Goal: Task Accomplishment & Management: Complete application form

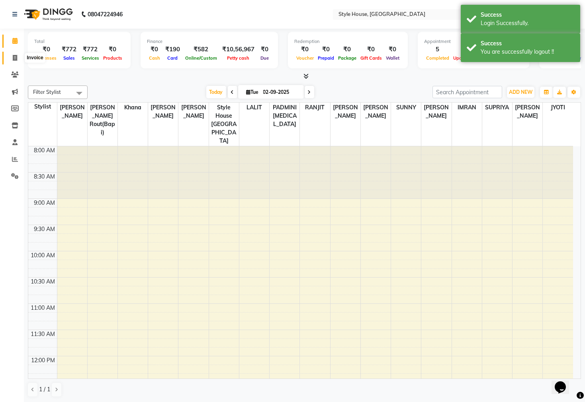
click at [14, 57] on icon at bounding box center [15, 58] width 4 height 6
select select "service"
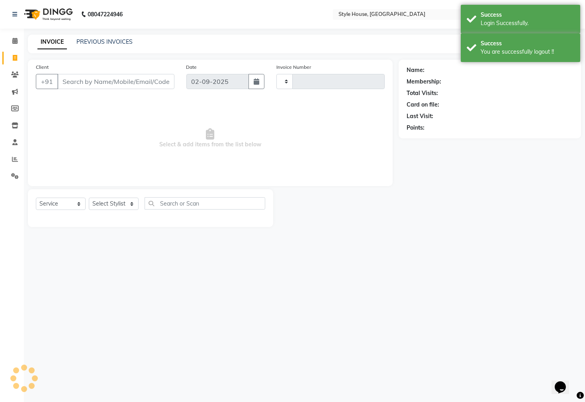
type input "1836"
select select "4237"
click at [14, 39] on icon at bounding box center [14, 41] width 5 height 6
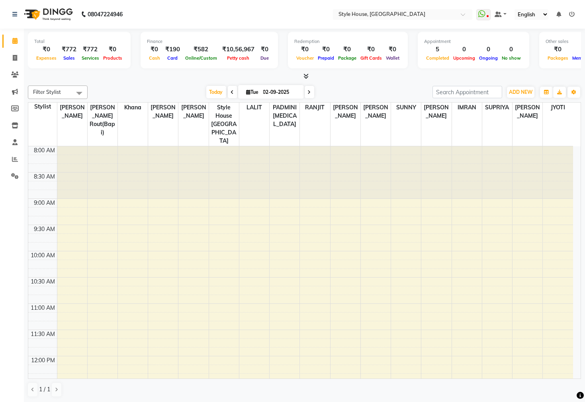
click at [569, 13] on icon at bounding box center [572, 15] width 6 height 6
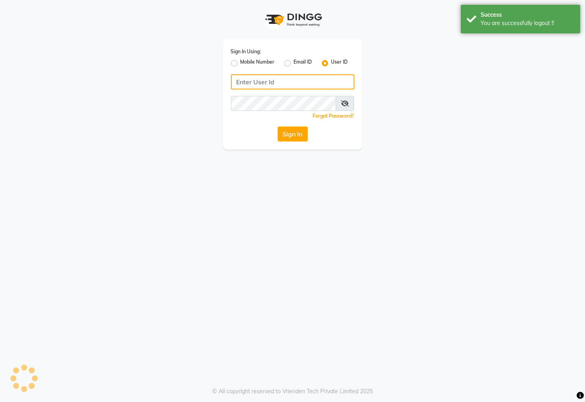
type input "7077442222"
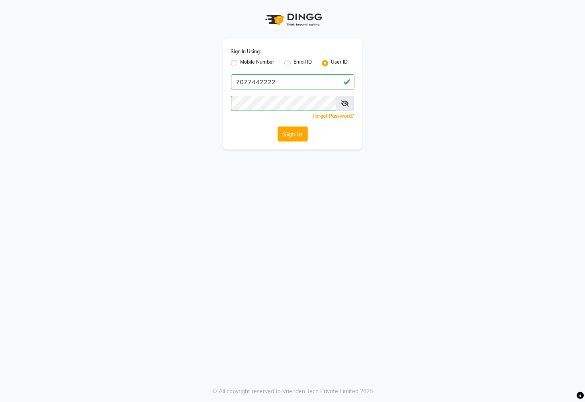
click at [240, 60] on label "Mobile Number" at bounding box center [257, 64] width 34 height 10
click at [240, 60] on input "Mobile Number" at bounding box center [242, 61] width 5 height 5
radio input "true"
radio input "false"
click at [302, 79] on input "Username" at bounding box center [306, 81] width 97 height 15
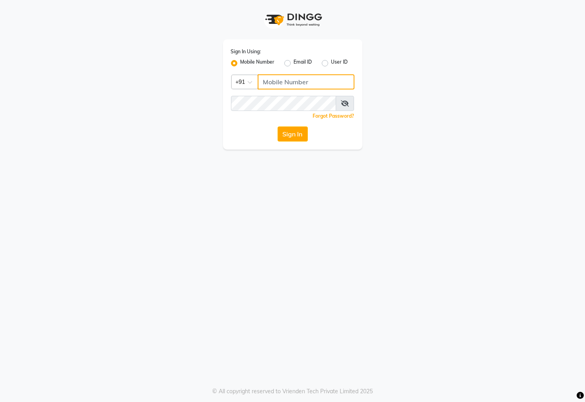
type input "7438832222"
click at [287, 133] on button "Sign In" at bounding box center [292, 134] width 30 height 15
